Goal: Task Accomplishment & Management: Complete application form

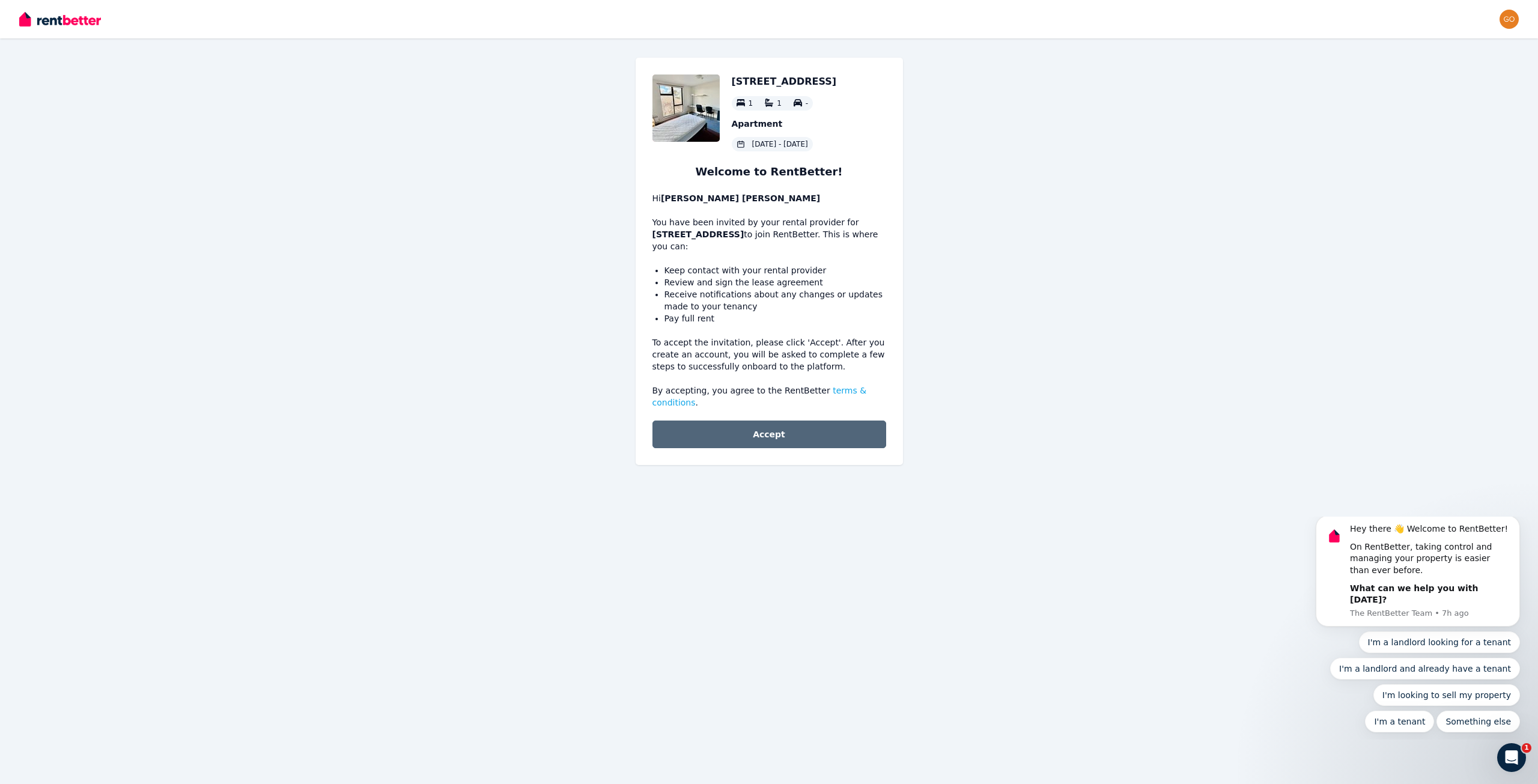
click at [715, 428] on button "Accept" at bounding box center [769, 435] width 233 height 27
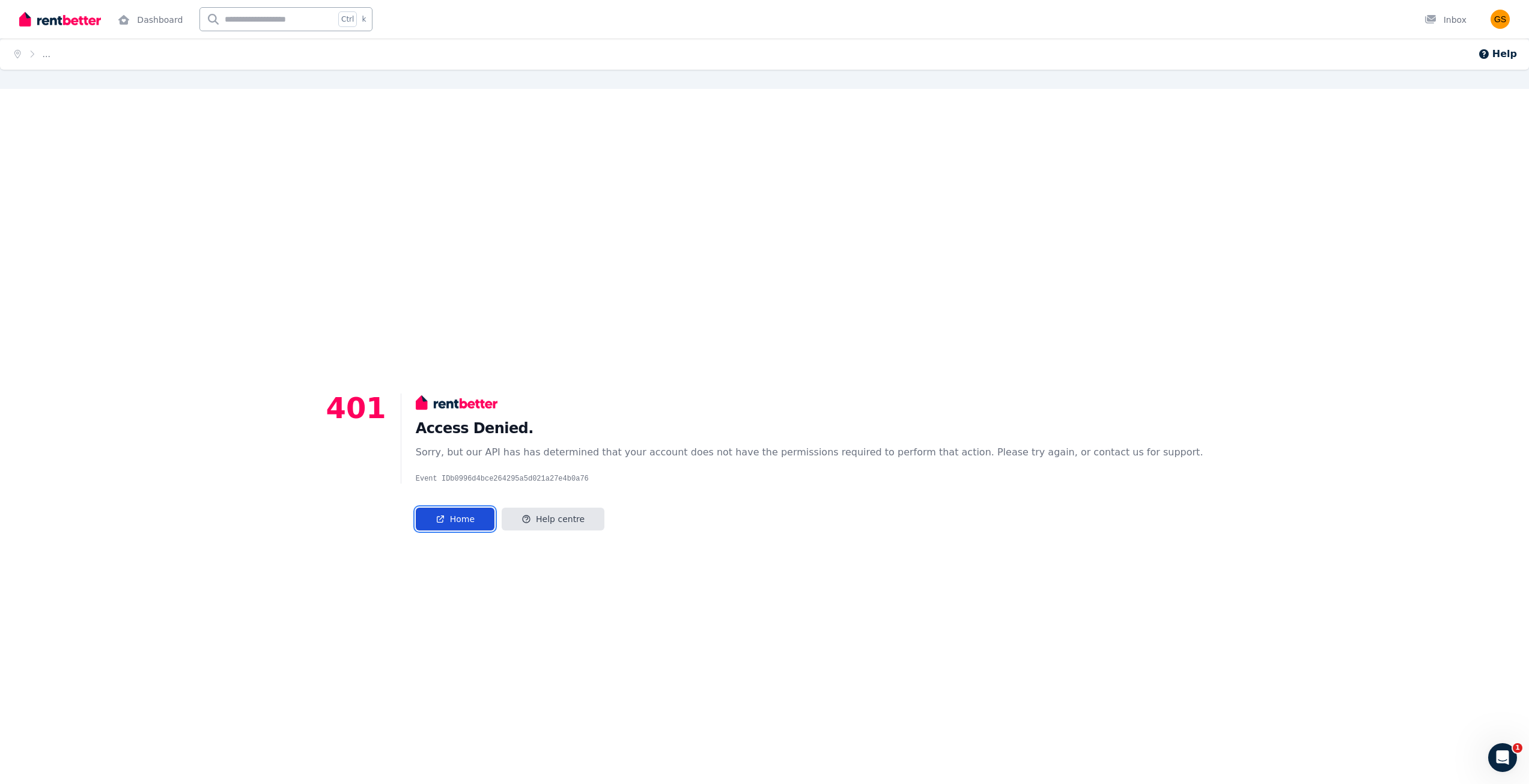
click at [468, 517] on link "Home" at bounding box center [455, 519] width 79 height 23
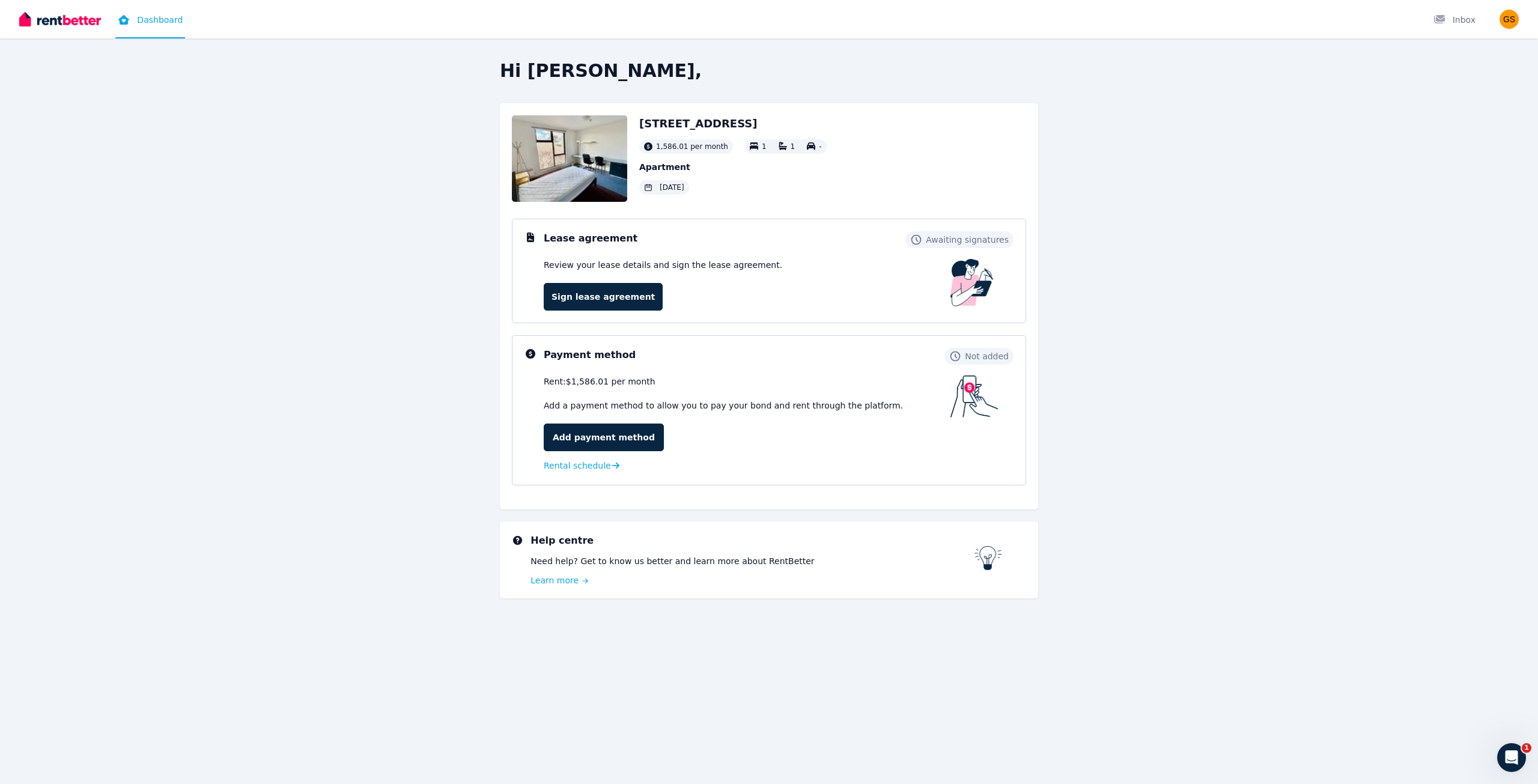
click at [329, 281] on div "Hi [PERSON_NAME], [STREET_ADDRESS] per month 1 1 - Apartment [DATE] Lease agree…" at bounding box center [769, 346] width 923 height 572
click at [580, 173] on img at bounding box center [569, 158] width 115 height 87
click at [609, 293] on link "Sign lease agreement" at bounding box center [603, 296] width 119 height 27
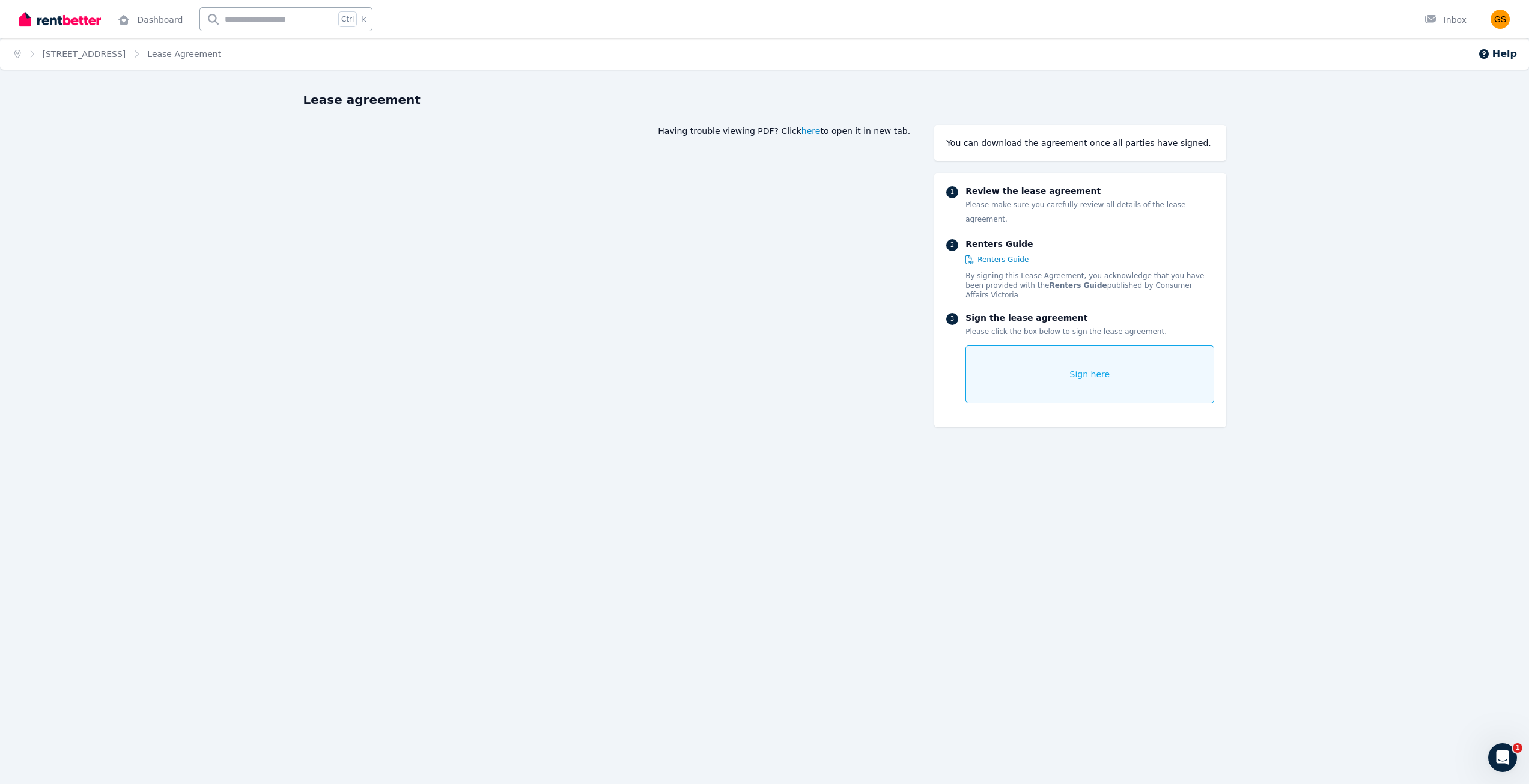
drag, startPoint x: 826, startPoint y: 131, endPoint x: 818, endPoint y: 132, distance: 8.1
click at [818, 132] on span "here" at bounding box center [811, 131] width 19 height 12
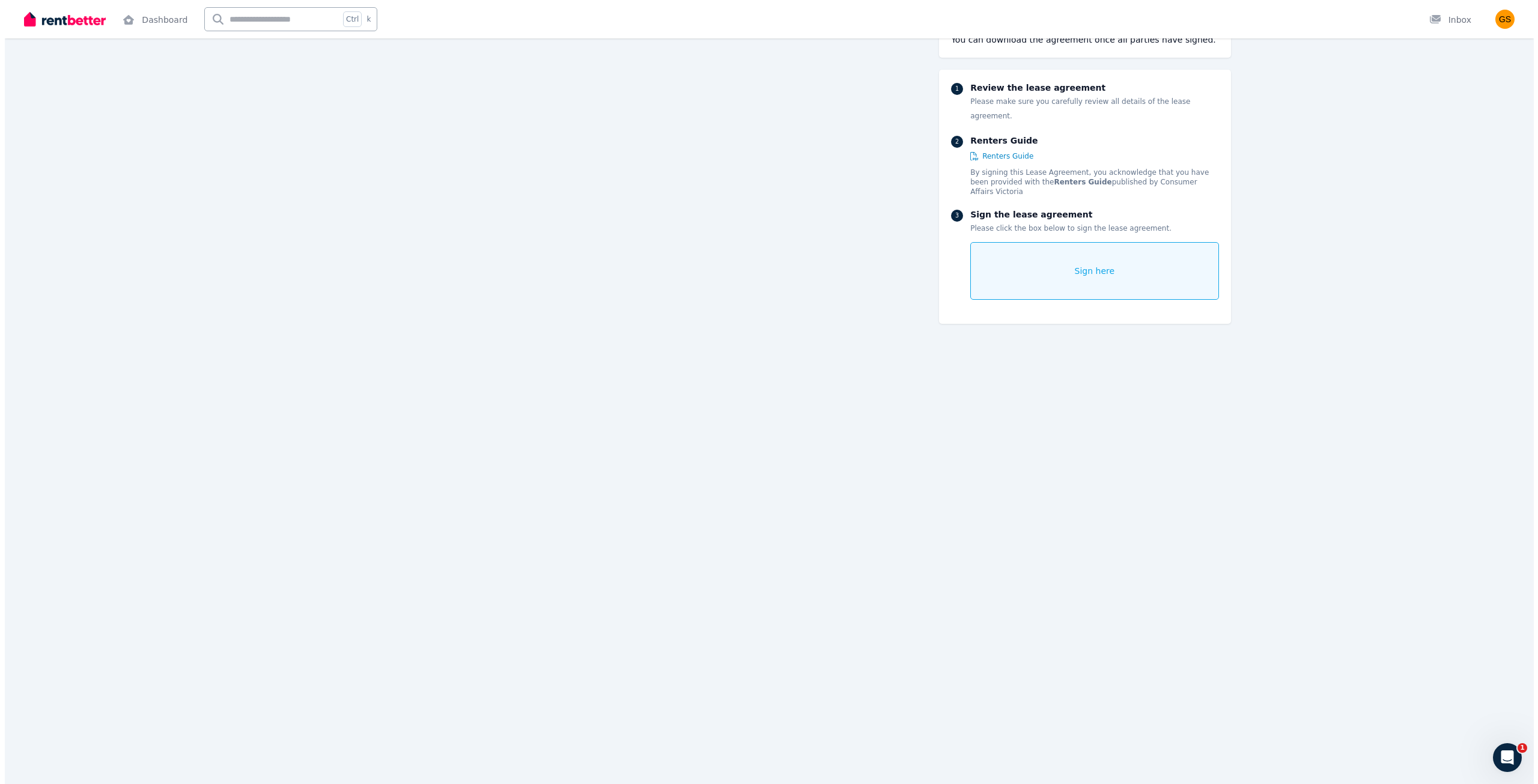
scroll to position [1322, 0]
click at [1055, 249] on div "Sign here" at bounding box center [1089, 271] width 248 height 58
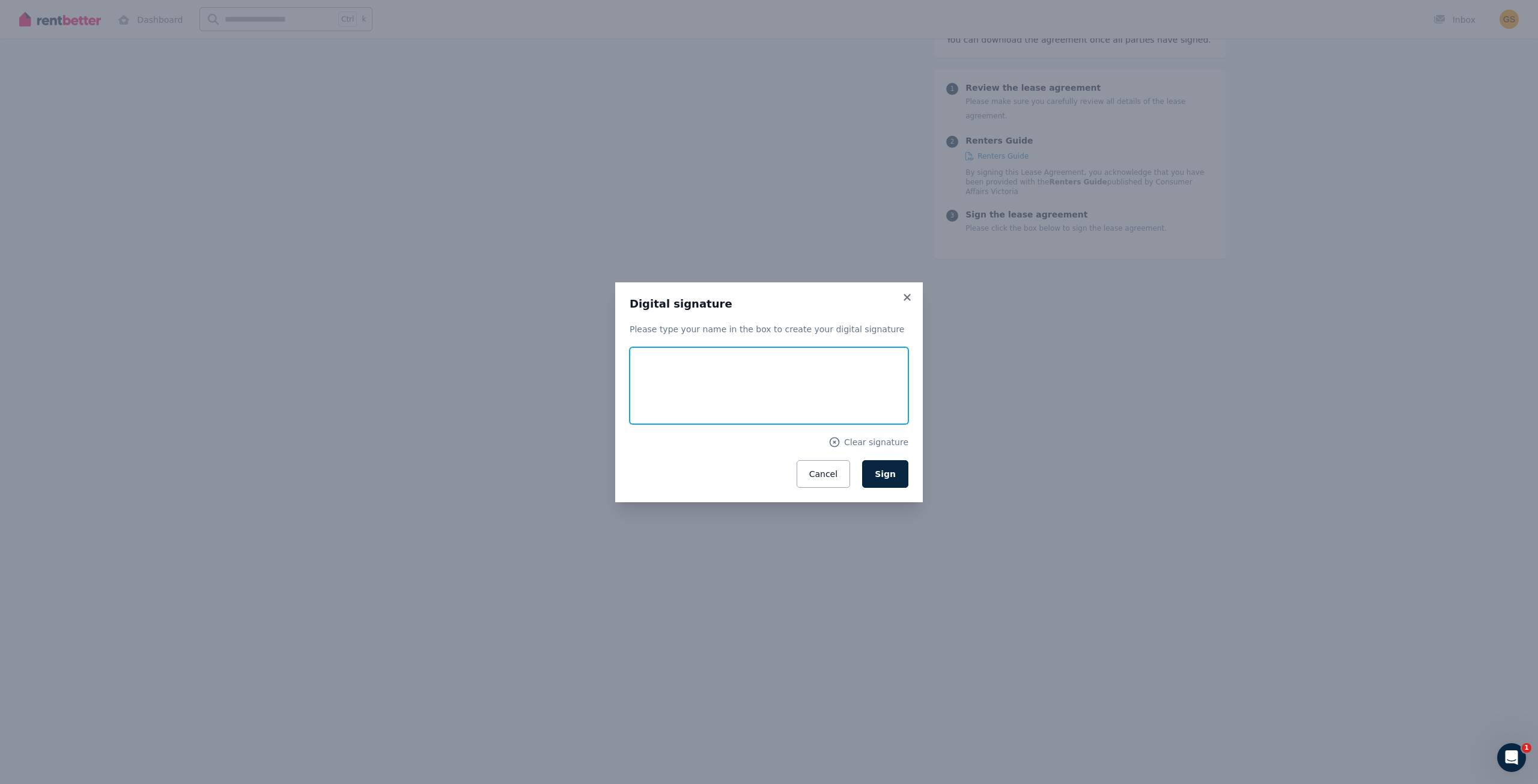
click at [688, 392] on input "text" at bounding box center [769, 386] width 279 height 77
type input "**********"
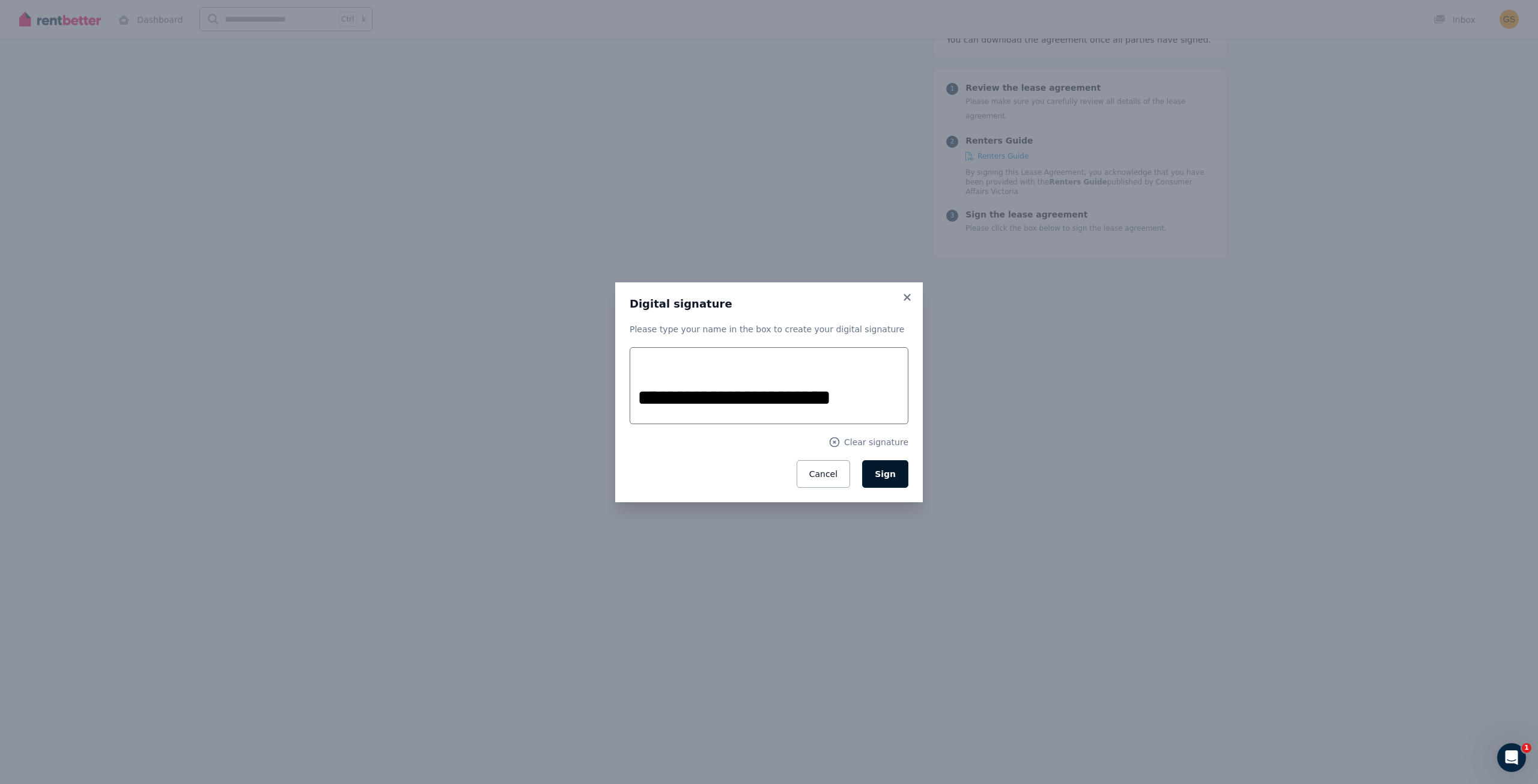
click at [886, 479] on button "Sign" at bounding box center [885, 474] width 47 height 27
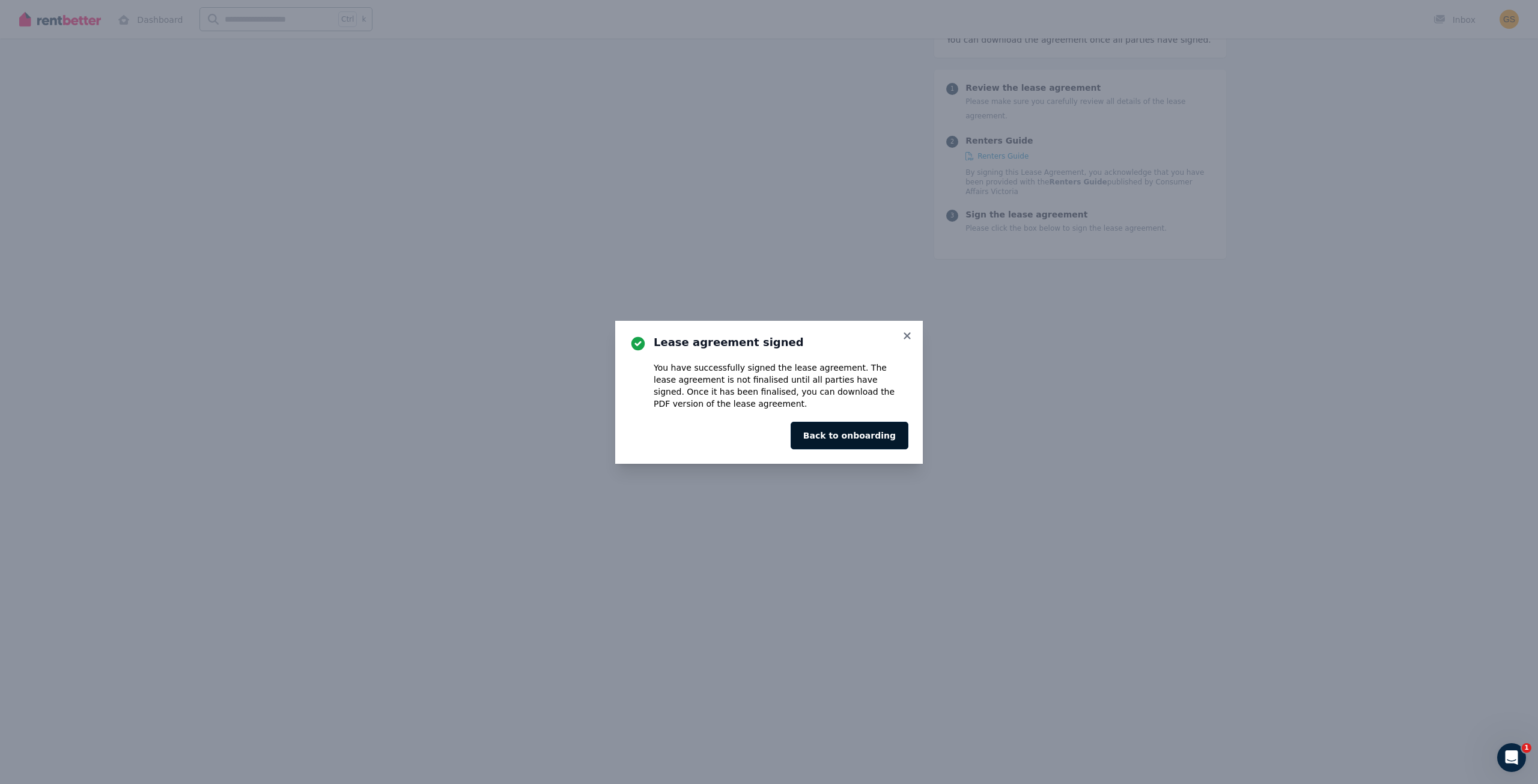
click at [847, 436] on button "Back to onboarding" at bounding box center [849, 435] width 118 height 27
